Goal: Task Accomplishment & Management: Complete application form

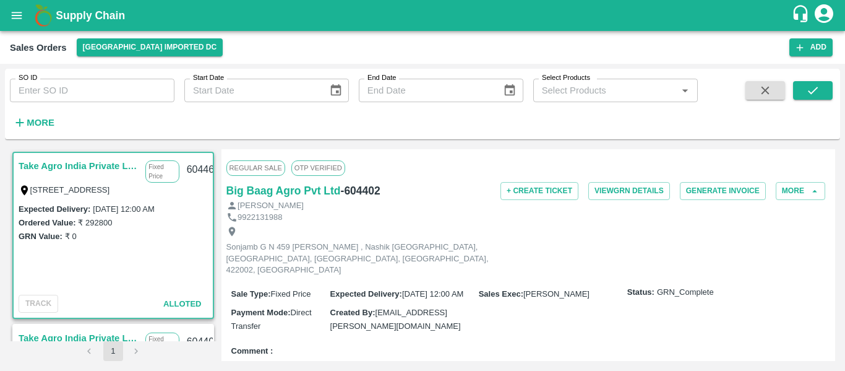
click at [809, 61] on div "Sales Orders [GEOGRAPHIC_DATA] Imported [GEOGRAPHIC_DATA] Add" at bounding box center [422, 47] width 845 height 33
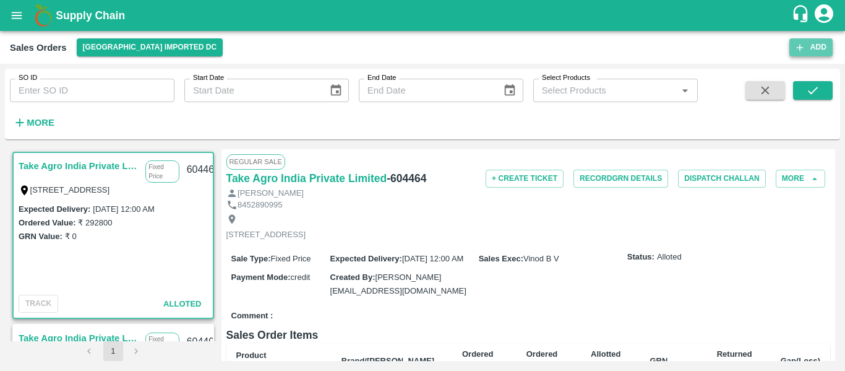
click at [800, 50] on icon "button" at bounding box center [800, 47] width 7 height 7
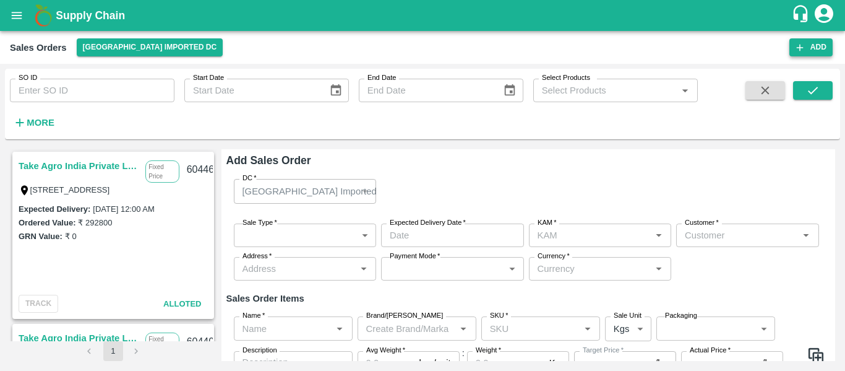
type input "[PERSON_NAME]"
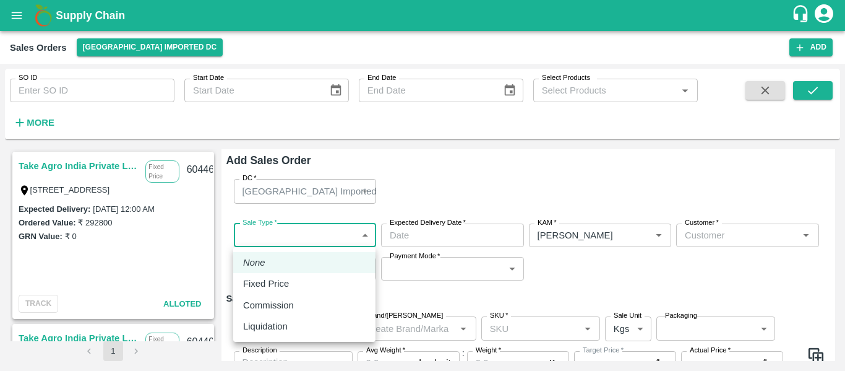
click at [294, 243] on body "Supply Chain Sales Orders [GEOGRAPHIC_DATA] Imported [GEOGRAPHIC_DATA] Add SO I…" at bounding box center [422, 185] width 845 height 371
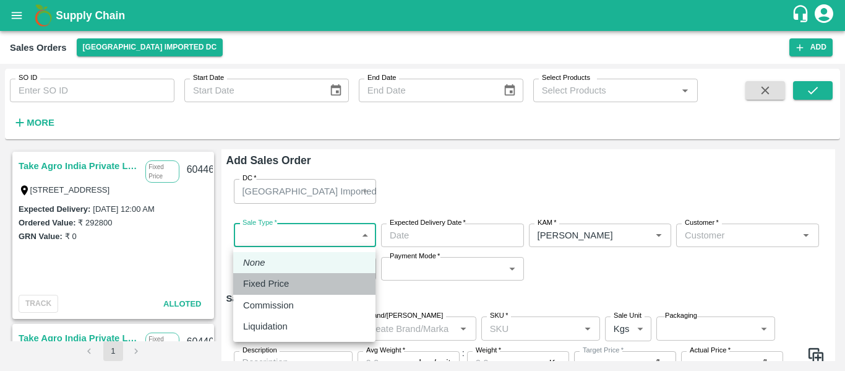
click at [278, 283] on p "Fixed Price" at bounding box center [266, 284] width 46 height 14
type input "1"
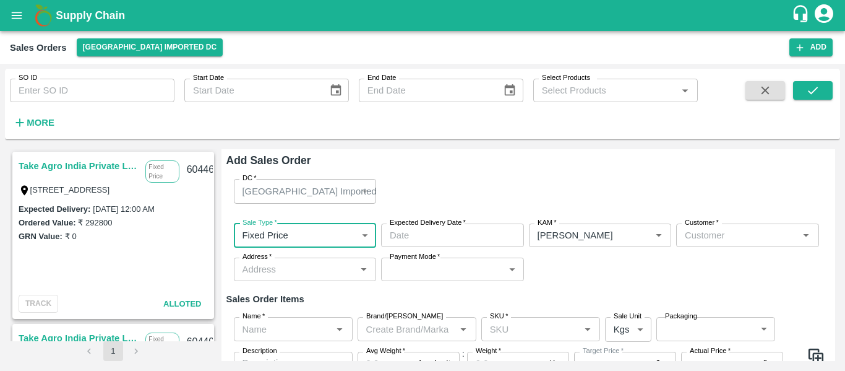
type input "DD/MM/YYYY hh:mm aa"
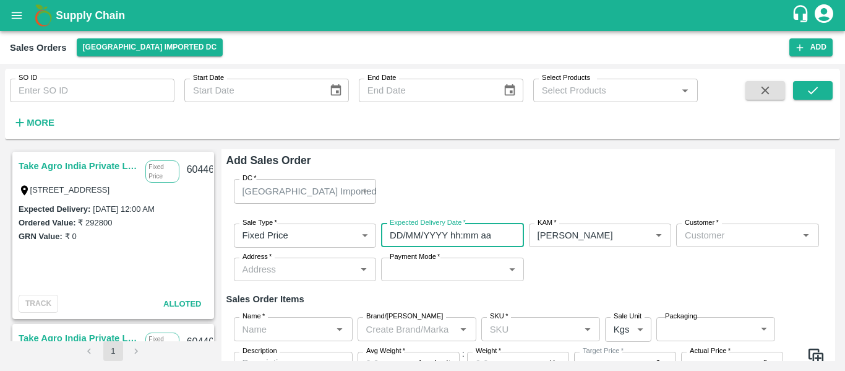
click at [385, 245] on input "DD/MM/YYYY hh:mm aa" at bounding box center [448, 235] width 134 height 24
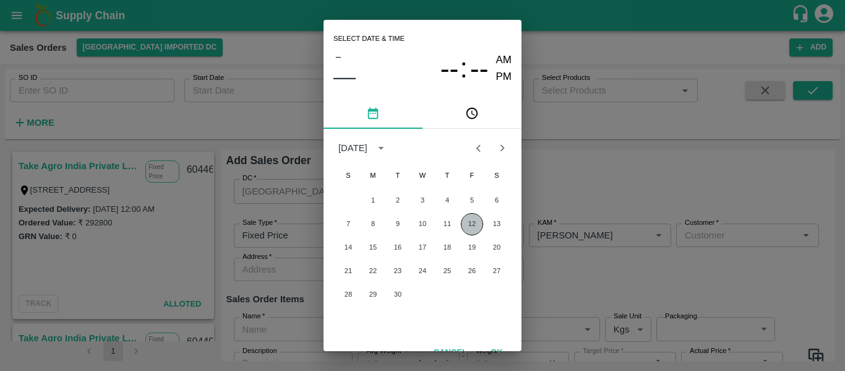
click at [465, 231] on button "12" at bounding box center [472, 224] width 22 height 22
type input "[DATE] 12:00 AM"
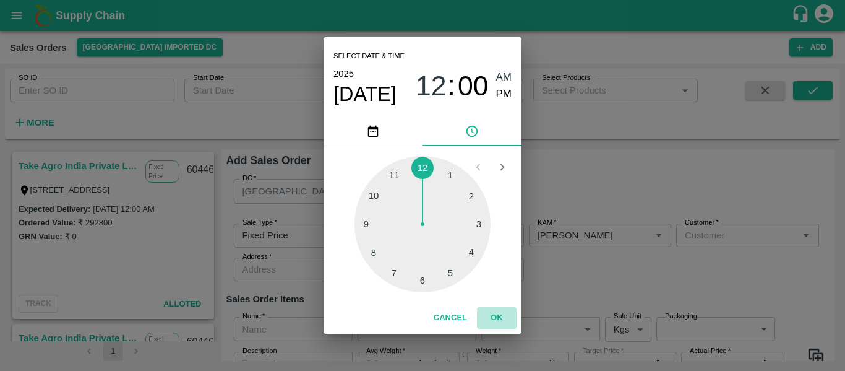
click at [496, 314] on button "OK" at bounding box center [497, 318] width 40 height 22
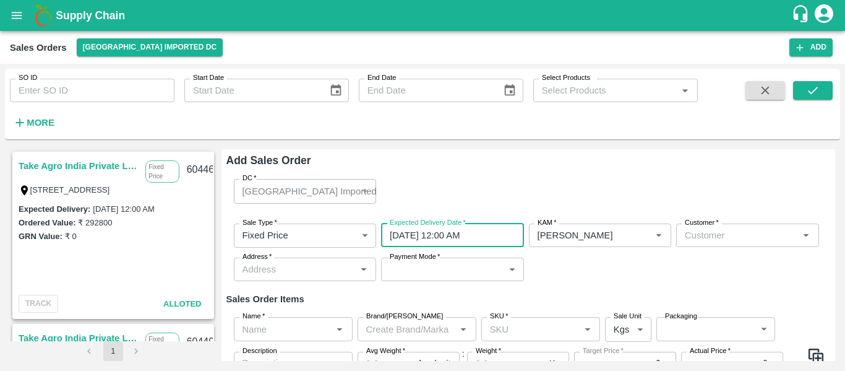
click at [731, 234] on input "Customer   *" at bounding box center [737, 235] width 115 height 16
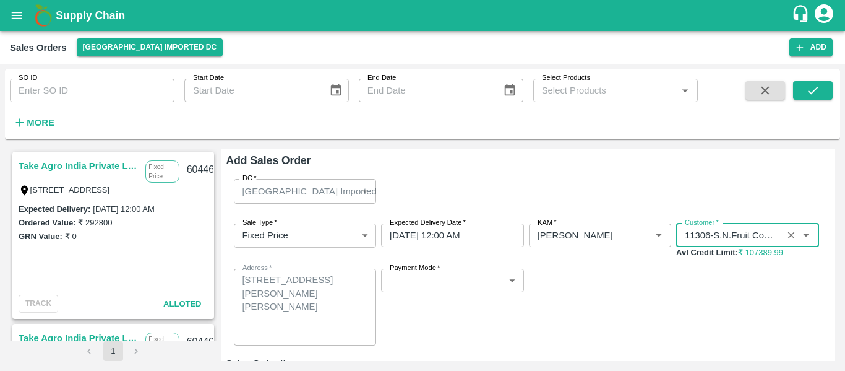
type input "11306-S.N.Fruit Company"
drag, startPoint x: 466, startPoint y: 298, endPoint x: 473, endPoint y: 280, distance: 19.2
click at [473, 280] on div "Payment Mode   * ​ Payment Mode" at bounding box center [452, 307] width 143 height 77
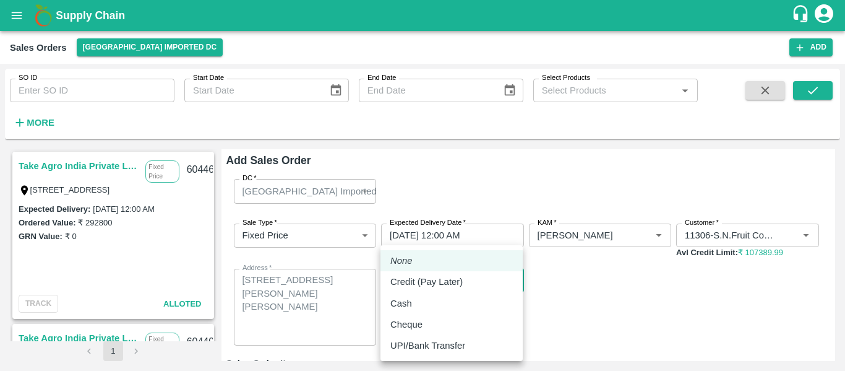
click at [473, 280] on body "Supply Chain Sales Orders [GEOGRAPHIC_DATA] Imported [GEOGRAPHIC_DATA] Add SO I…" at bounding box center [422, 185] width 845 height 371
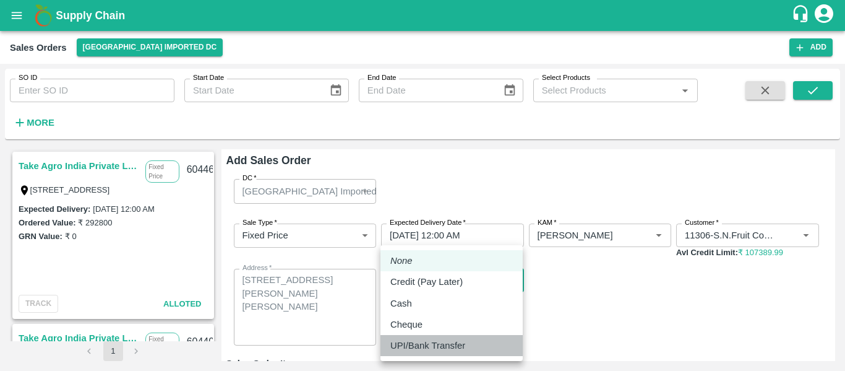
click at [427, 342] on p "UPI/Bank Transfer" at bounding box center [427, 345] width 75 height 14
type input "Direct Transfer"
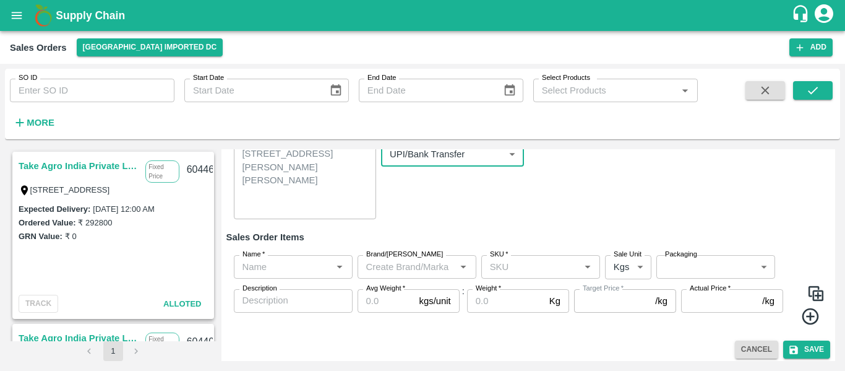
scroll to position [130, 0]
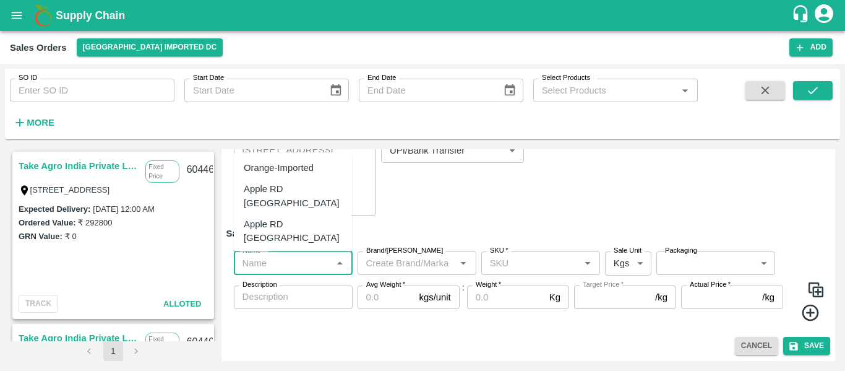
click at [259, 265] on input "Name   *" at bounding box center [283, 263] width 91 height 16
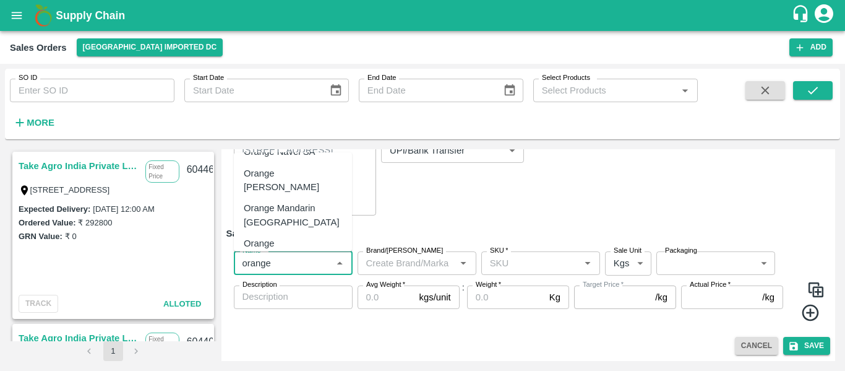
scroll to position [100, 0]
click at [291, 236] on div "Orange [PERSON_NAME] - DI" at bounding box center [293, 250] width 98 height 28
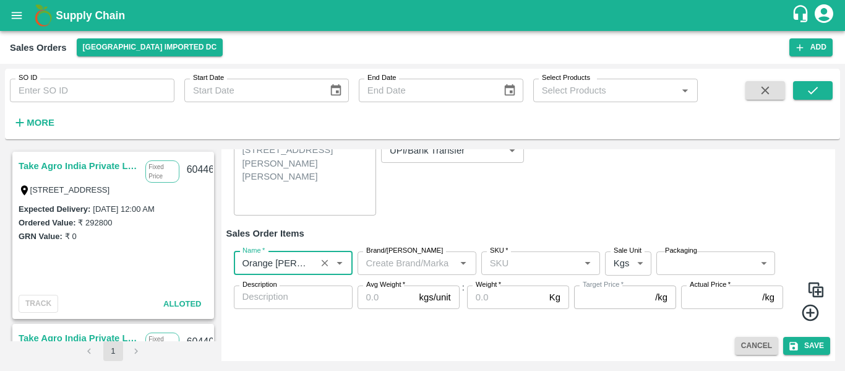
scroll to position [131, 0]
type input "Orange [PERSON_NAME] - DI"
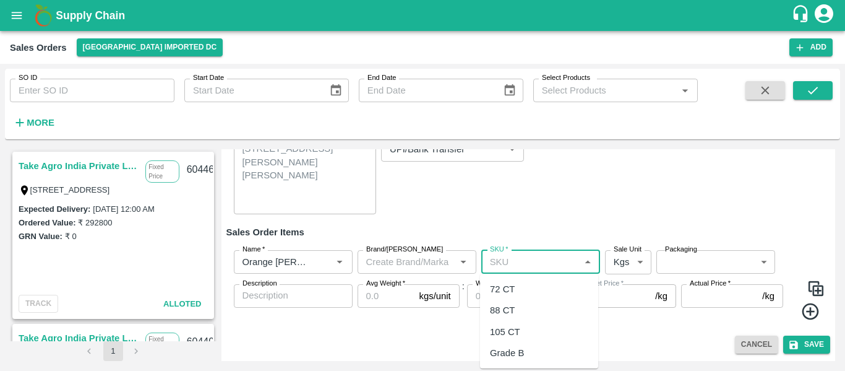
click at [522, 254] on input "SKU   *" at bounding box center [530, 262] width 91 height 16
click at [510, 286] on div "72 CT" at bounding box center [502, 289] width 25 height 14
type input "72 CT"
type input "0.0"
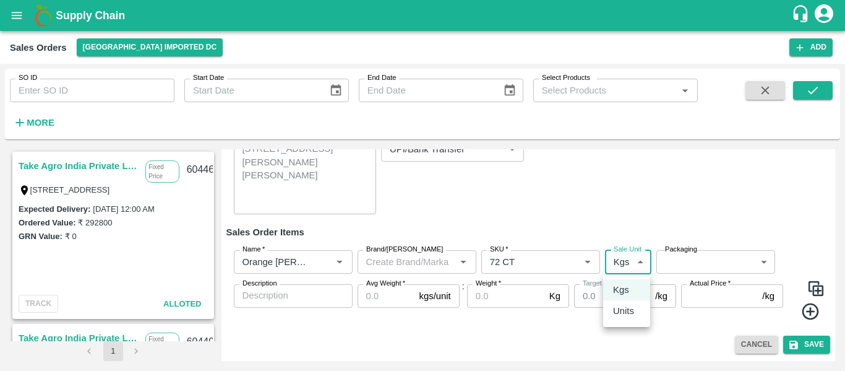
click at [627, 264] on body "Supply Chain Sales Orders [GEOGRAPHIC_DATA] Imported [GEOGRAPHIC_DATA] Add SO I…" at bounding box center [422, 185] width 845 height 371
click at [624, 307] on p "Units" at bounding box center [623, 311] width 21 height 14
type input "2"
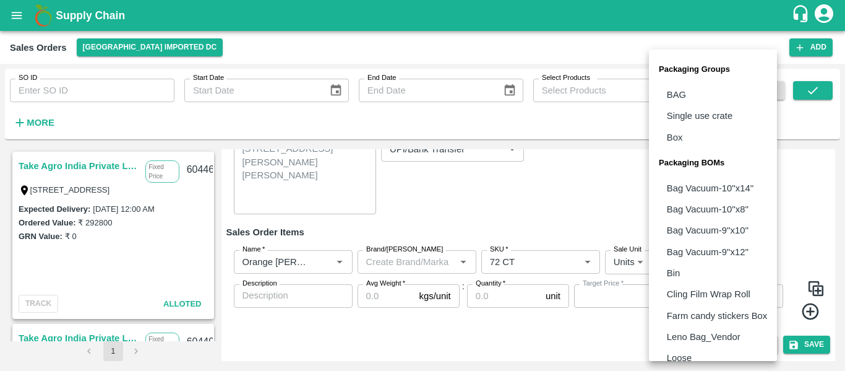
click at [668, 261] on body "Supply Chain Sales Orders [GEOGRAPHIC_DATA] Imported [GEOGRAPHIC_DATA] Add SO I…" at bounding box center [422, 185] width 845 height 371
click at [680, 140] on p "Box" at bounding box center [675, 138] width 16 height 14
type input "GRP/1"
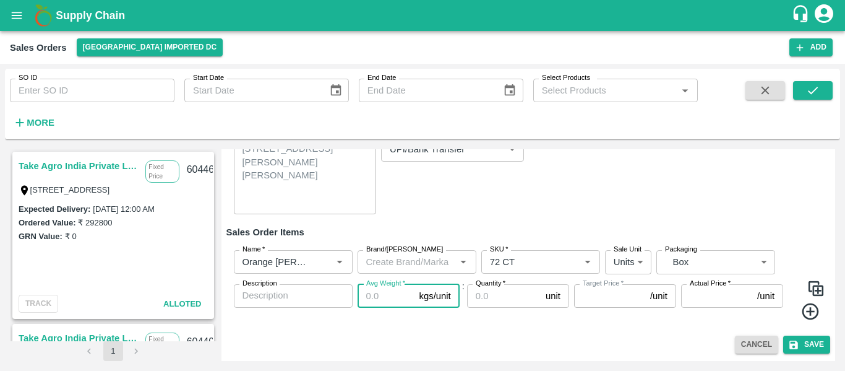
click at [374, 293] on input "Avg Weight   *" at bounding box center [386, 296] width 57 height 24
type input "72"
type input "0"
type input "7"
type input "1"
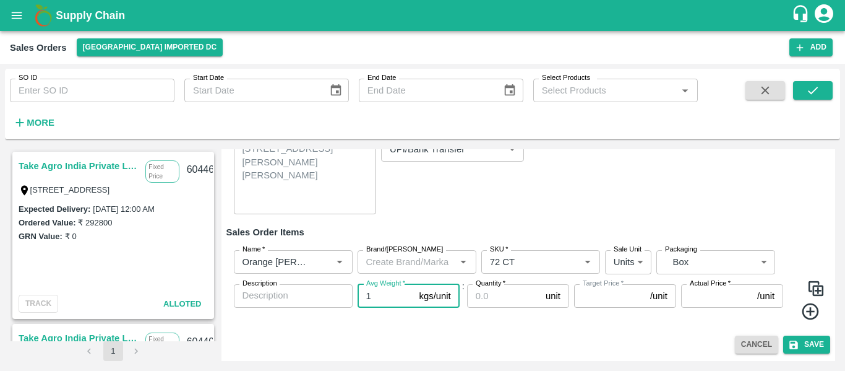
type input "0"
type input "15"
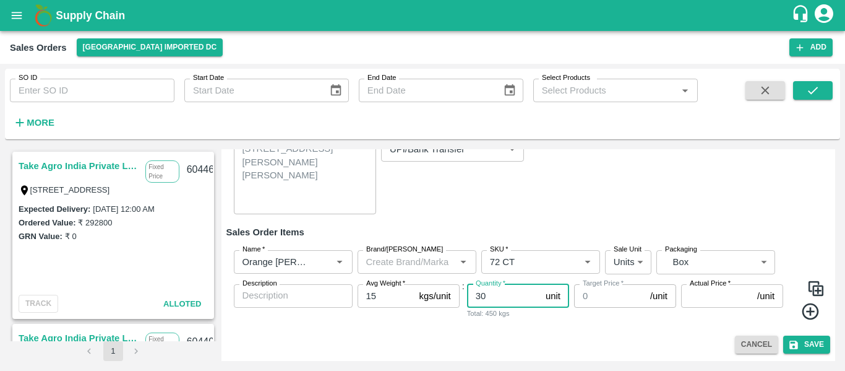
type input "30"
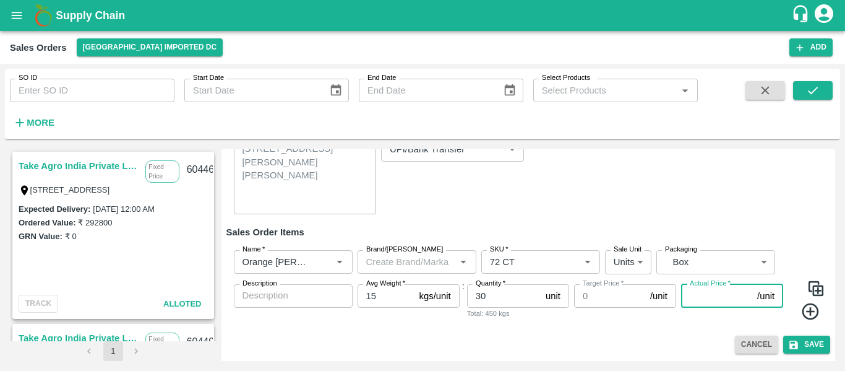
click at [688, 291] on input "Actual Price   *" at bounding box center [716, 296] width 71 height 24
type input "2200"
click at [812, 306] on icon at bounding box center [811, 311] width 20 height 20
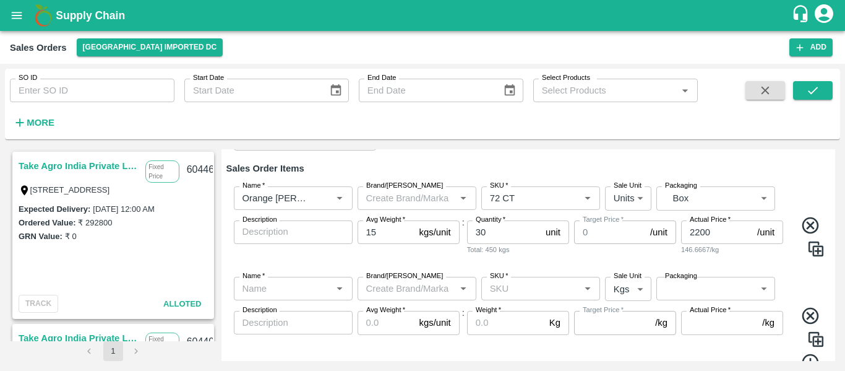
scroll to position [197, 0]
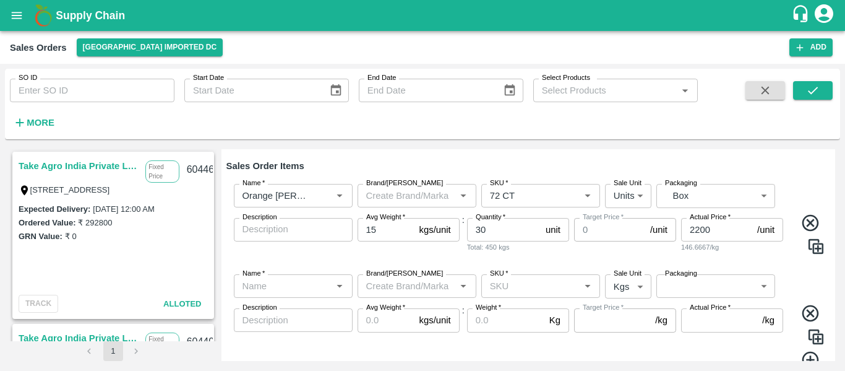
click at [804, 308] on icon at bounding box center [811, 313] width 20 height 20
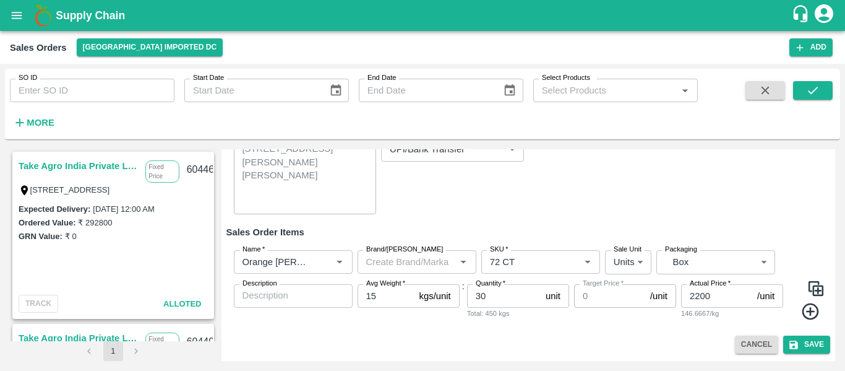
scroll to position [131, 0]
click at [816, 292] on img at bounding box center [816, 288] width 19 height 19
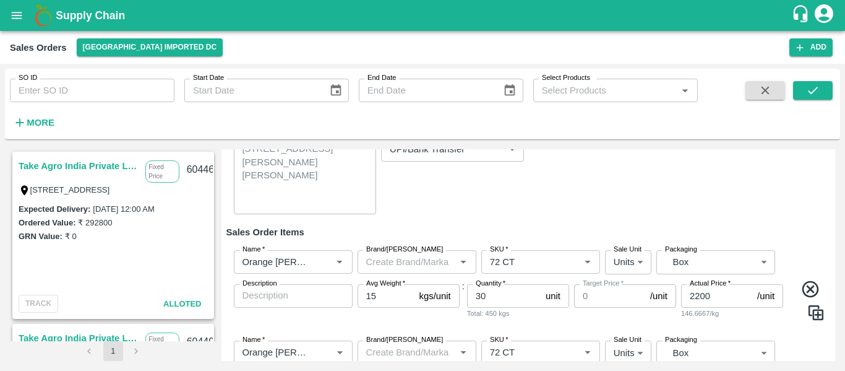
scroll to position [197, 0]
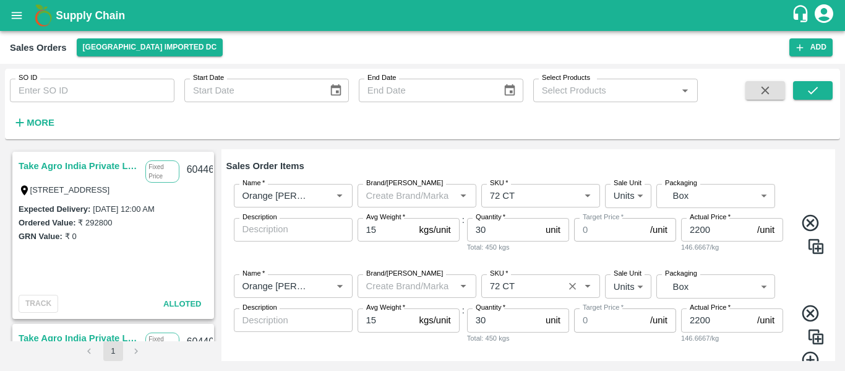
click at [500, 287] on input "SKU   *" at bounding box center [522, 286] width 75 height 16
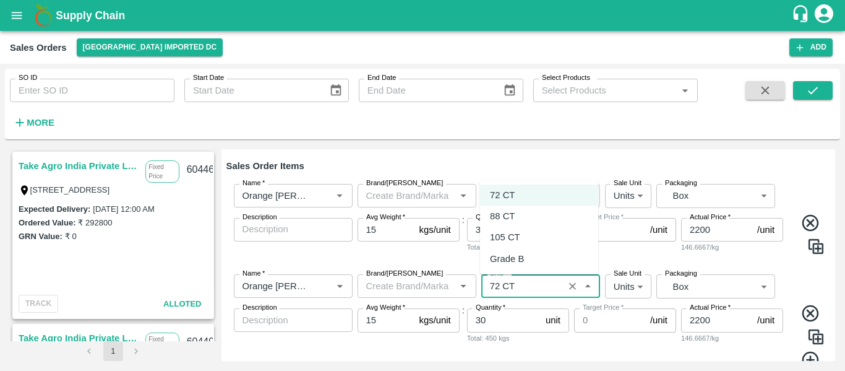
click at [501, 212] on div "88 CT" at bounding box center [502, 216] width 25 height 14
type input "88 CT"
click at [322, 275] on div "Name   *" at bounding box center [293, 286] width 119 height 24
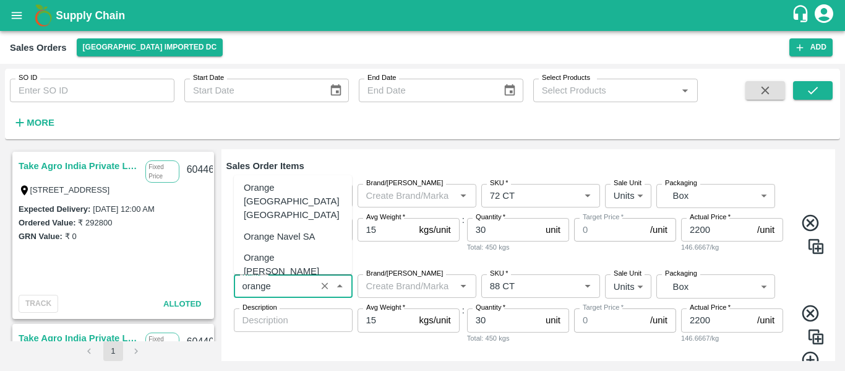
scroll to position [53, 0]
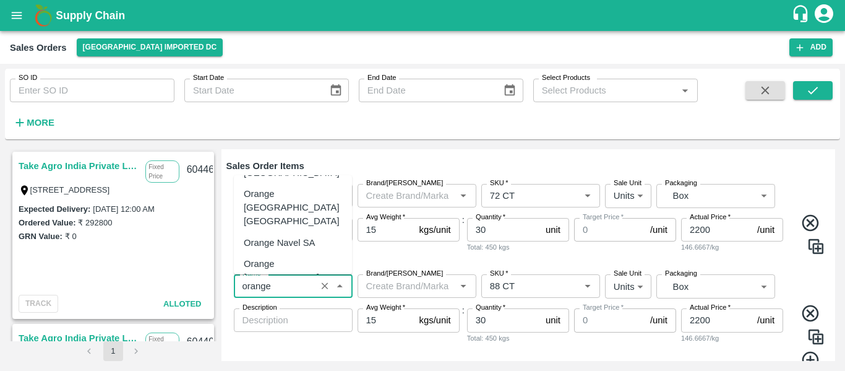
click at [301, 257] on div "Orange [PERSON_NAME]" at bounding box center [293, 271] width 98 height 28
type input "Orange [PERSON_NAME]"
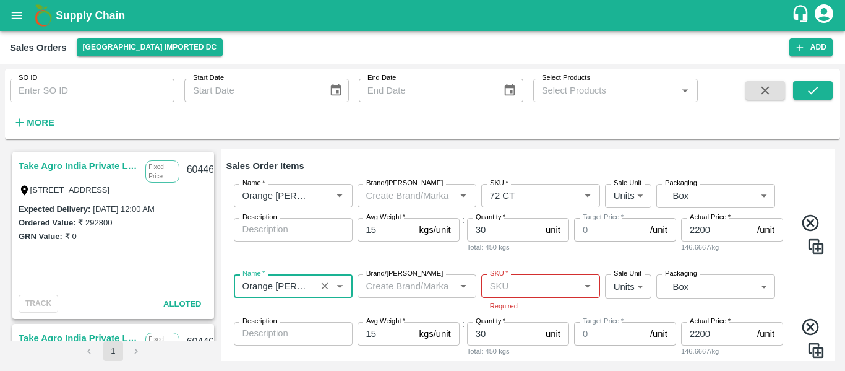
click at [512, 298] on div "SKU   *" at bounding box center [540, 286] width 119 height 24
type input "Orange [PERSON_NAME]"
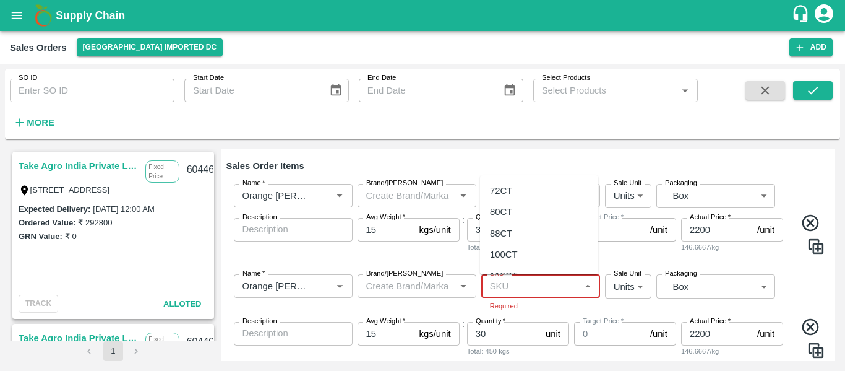
click at [510, 233] on div "88CT" at bounding box center [501, 233] width 22 height 14
type input "88CT"
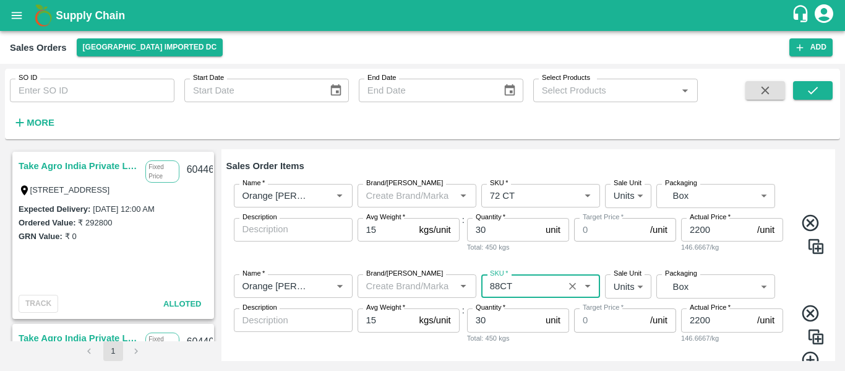
type input "NA"
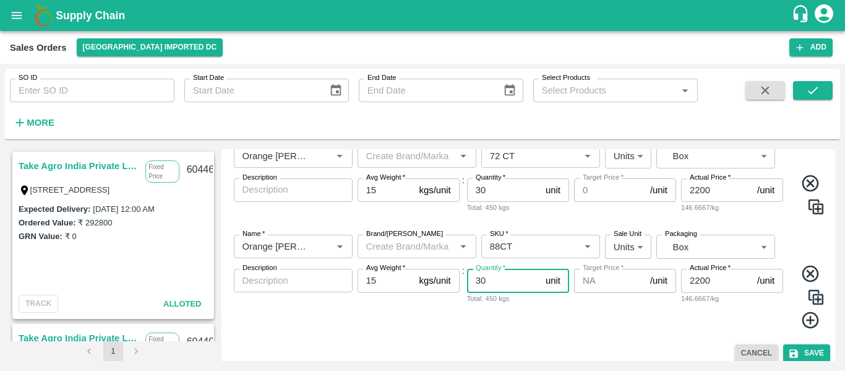
click at [500, 282] on input "30" at bounding box center [504, 281] width 74 height 24
type input "3"
type input "4"
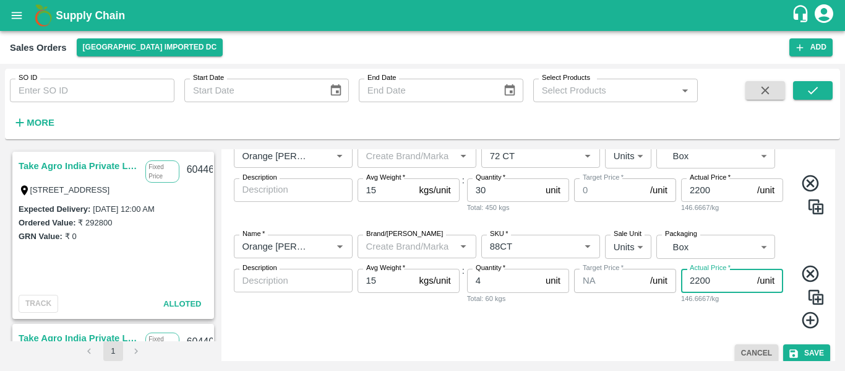
click at [722, 277] on input "2200" at bounding box center [716, 281] width 71 height 24
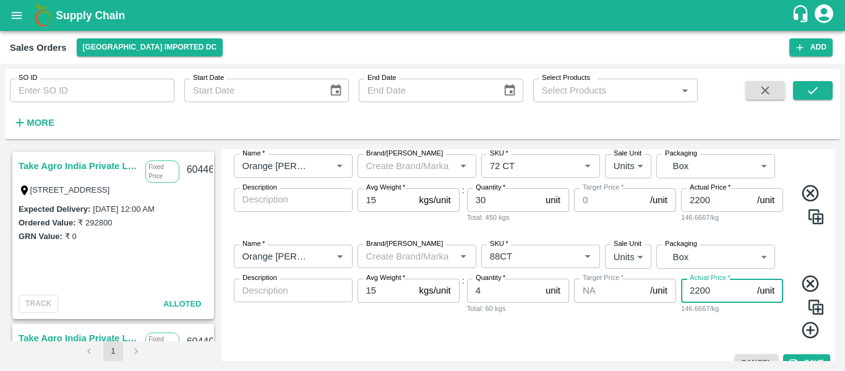
scroll to position [246, 0]
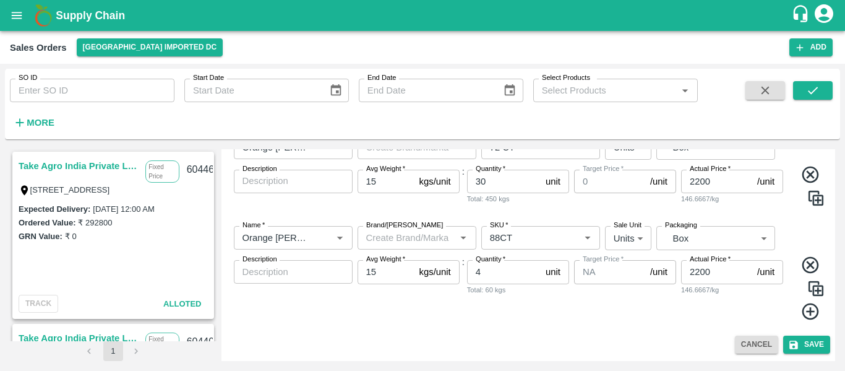
click at [807, 312] on icon at bounding box center [811, 311] width 20 height 20
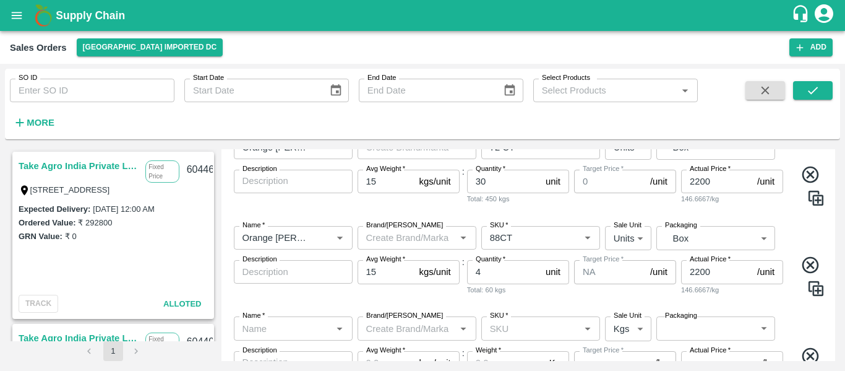
scroll to position [303, 0]
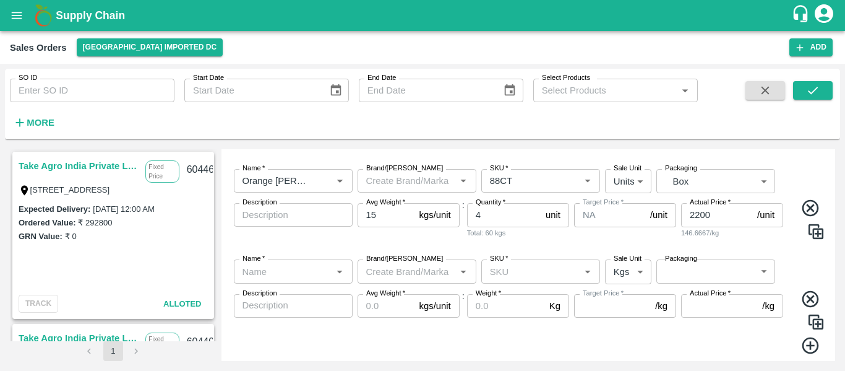
click at [276, 269] on input "Name   *" at bounding box center [283, 271] width 91 height 16
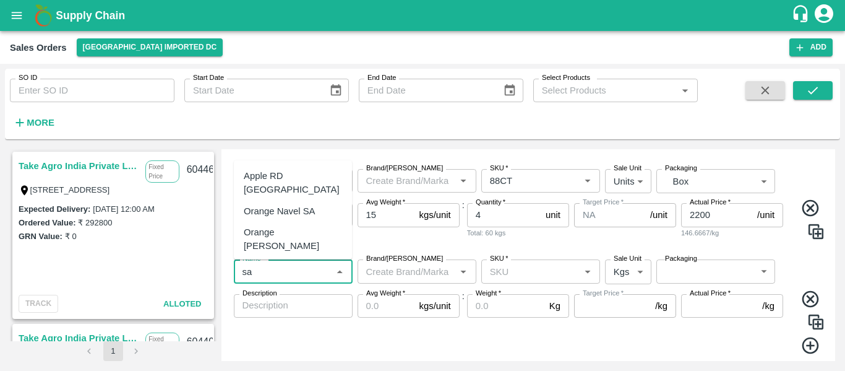
type input "s"
click at [296, 215] on div "Mandarin SA -DI" at bounding box center [277, 211] width 67 height 14
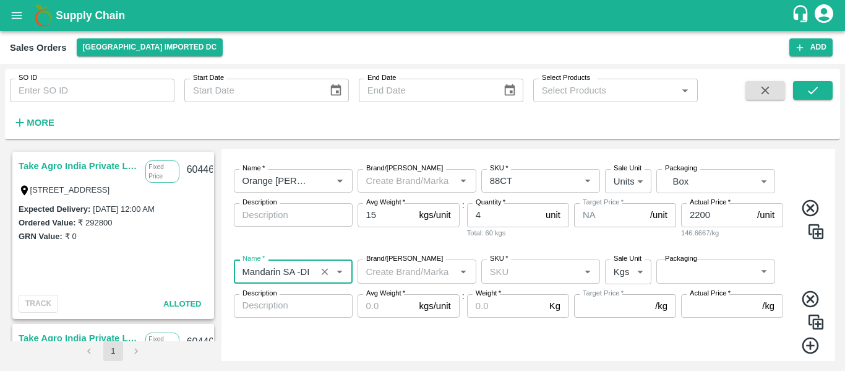
type input "Mandarin SA -DI"
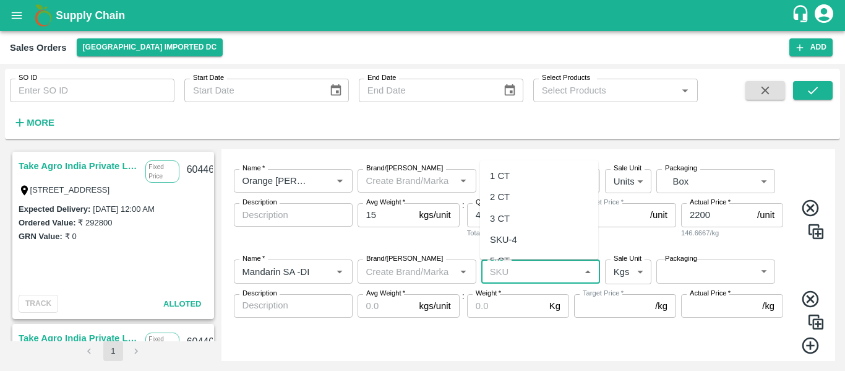
click at [513, 265] on input "SKU   *" at bounding box center [530, 271] width 91 height 16
click at [504, 219] on div "SKU-4" at bounding box center [503, 223] width 27 height 14
type input "SKU-4"
type input "NA"
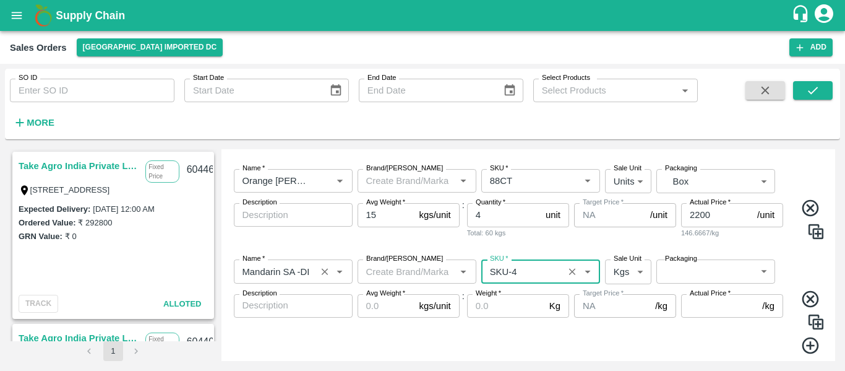
click at [314, 274] on div "Name   *" at bounding box center [293, 271] width 119 height 24
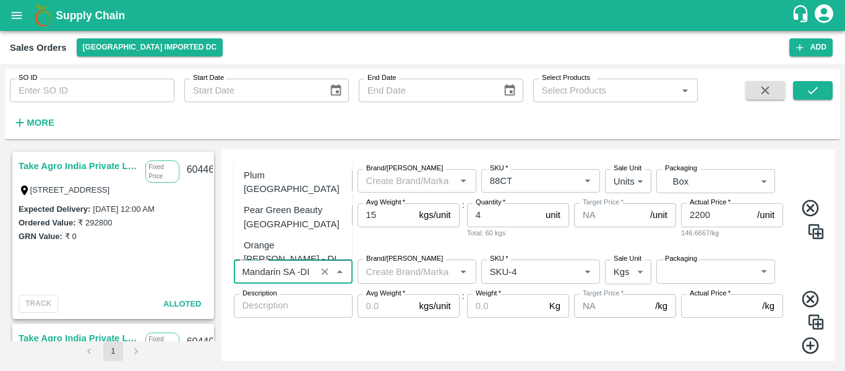
scroll to position [1859, 0]
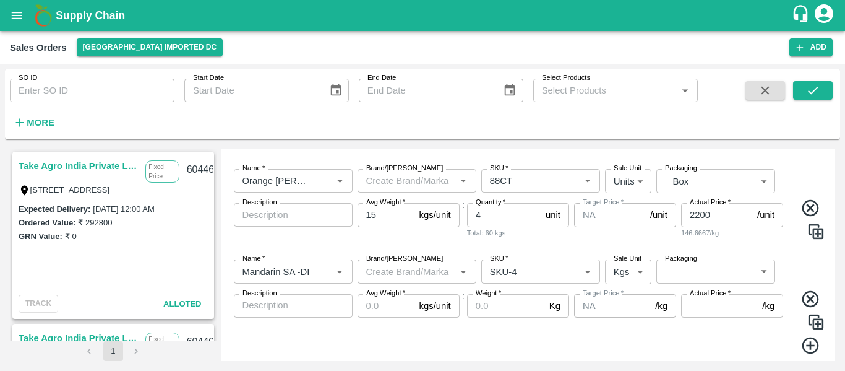
click at [530, 247] on div "Name   * Name   * Brand/[PERSON_NAME]/[PERSON_NAME]   * SKU   * Sale Unit Units…" at bounding box center [528, 204] width 604 height 90
click at [634, 275] on body "Supply Chain Sales Orders [GEOGRAPHIC_DATA] Imported [GEOGRAPHIC_DATA] Add SO I…" at bounding box center [422, 185] width 845 height 371
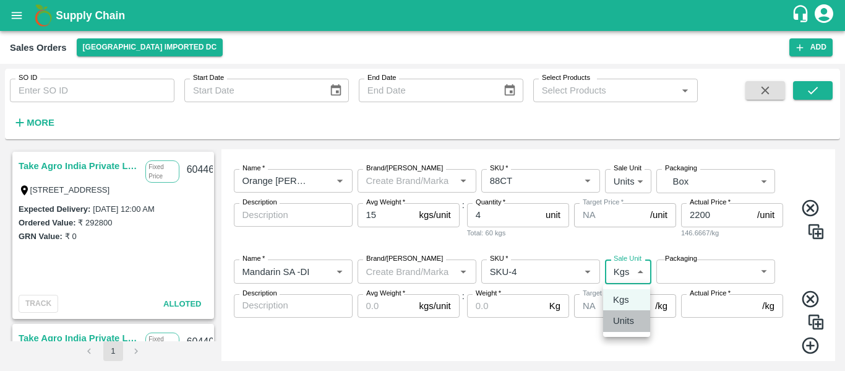
click at [625, 325] on p "Units" at bounding box center [623, 321] width 21 height 14
type input "2"
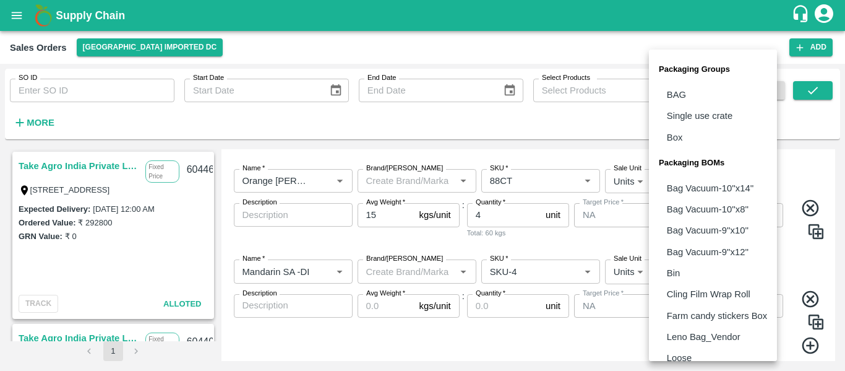
click at [698, 275] on body "Supply Chain Sales Orders [GEOGRAPHIC_DATA] Imported [GEOGRAPHIC_DATA] Add SO I…" at bounding box center [422, 185] width 845 height 371
click at [679, 139] on p "Box" at bounding box center [675, 138] width 16 height 14
type input "GRP/1"
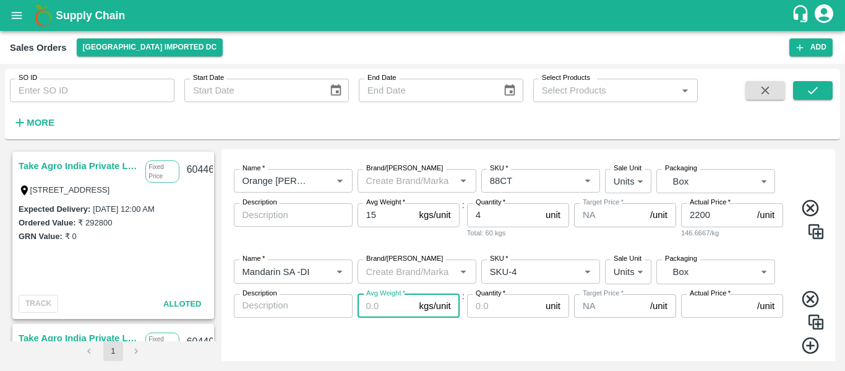
click at [391, 301] on input "Avg Weight   *" at bounding box center [386, 306] width 57 height 24
type input "10"
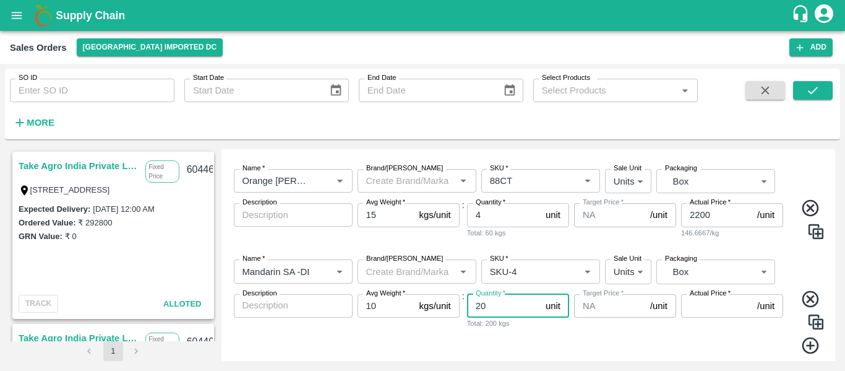
type input "20"
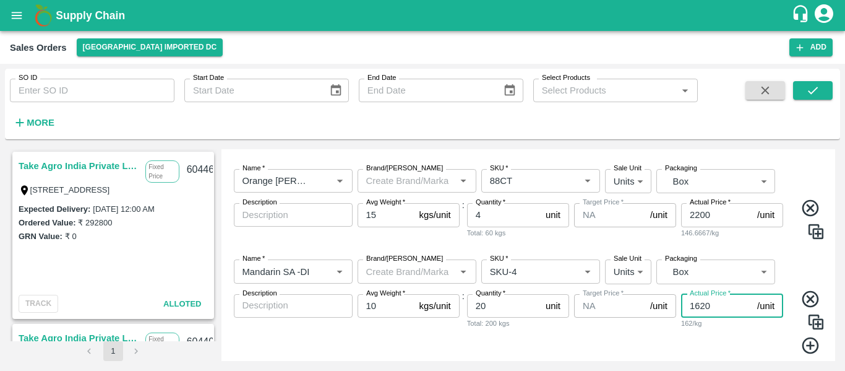
scroll to position [336, 0]
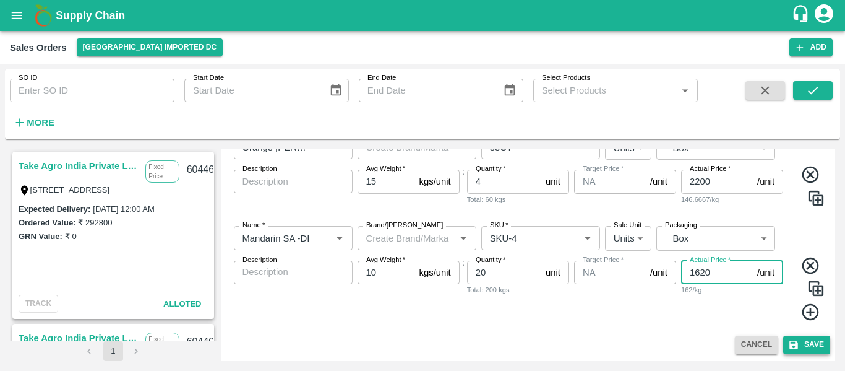
type input "1620"
click at [805, 346] on button "Save" at bounding box center [806, 344] width 47 height 18
